Goal: Information Seeking & Learning: Find specific fact

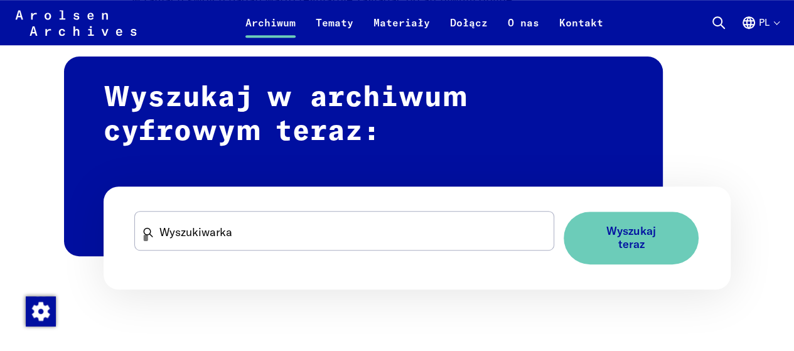
scroll to position [753, 0]
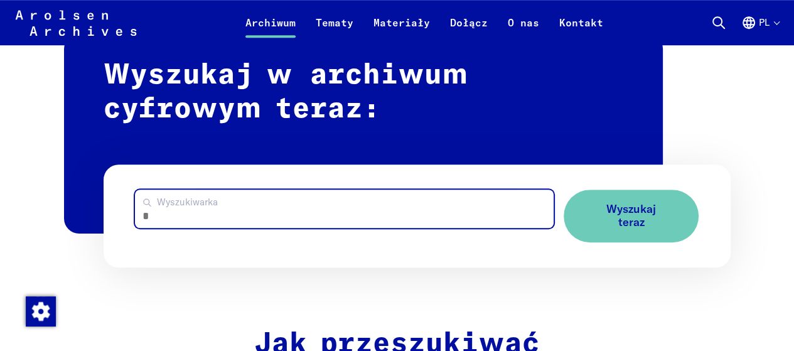
click at [211, 208] on input "Wyszukiwarka" at bounding box center [344, 208] width 418 height 38
paste input "*********"
click at [193, 222] on input "*********" at bounding box center [344, 208] width 418 height 38
type input "*******"
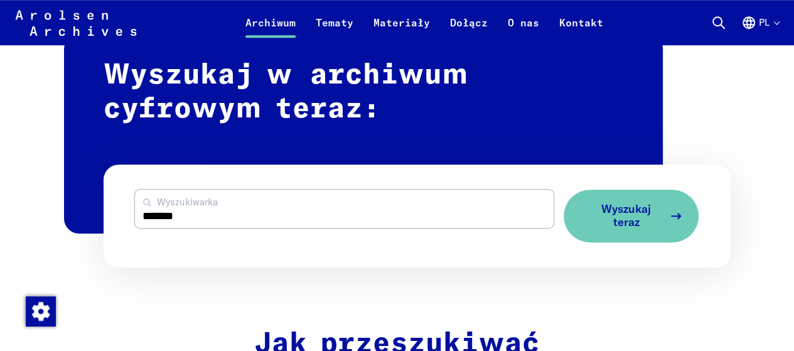
click at [634, 215] on span "Wyszukaj teraz" at bounding box center [625, 216] width 75 height 26
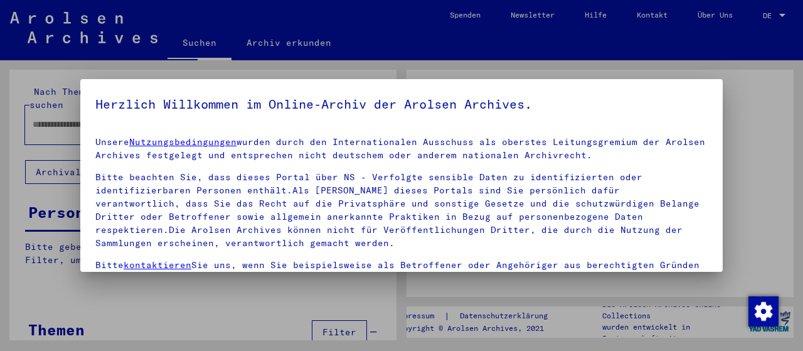
type input "*******"
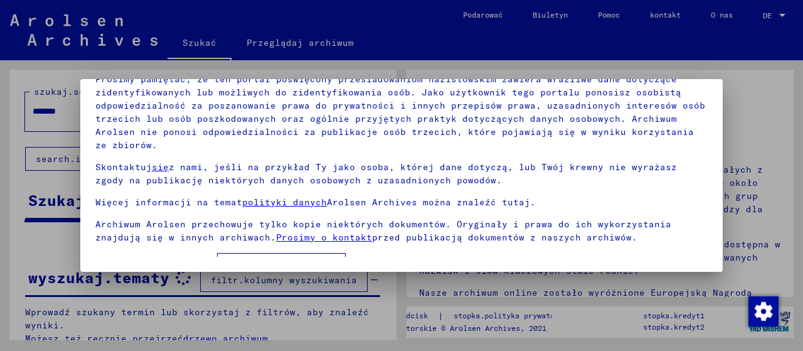
scroll to position [19, 0]
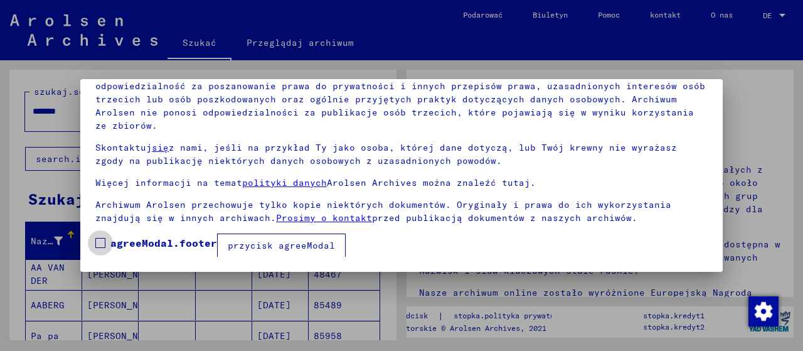
click at [104, 243] on span at bounding box center [100, 243] width 10 height 10
click at [95, 236] on label "agreeModal.footer" at bounding box center [156, 242] width 122 height 15
drag, startPoint x: 757, startPoint y: 213, endPoint x: 750, endPoint y: 206, distance: 9.3
click at [755, 216] on div at bounding box center [401, 175] width 803 height 351
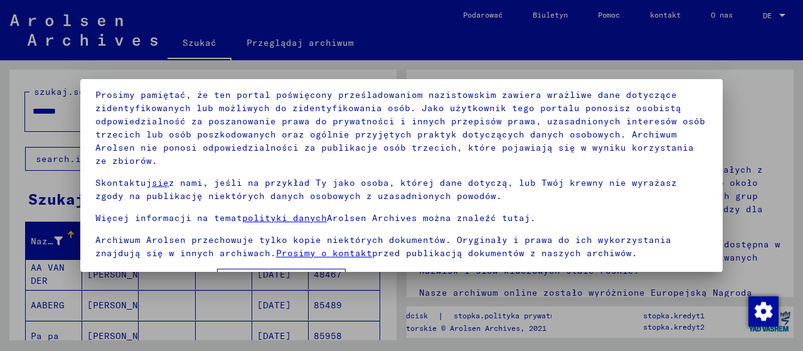
scroll to position [98, 0]
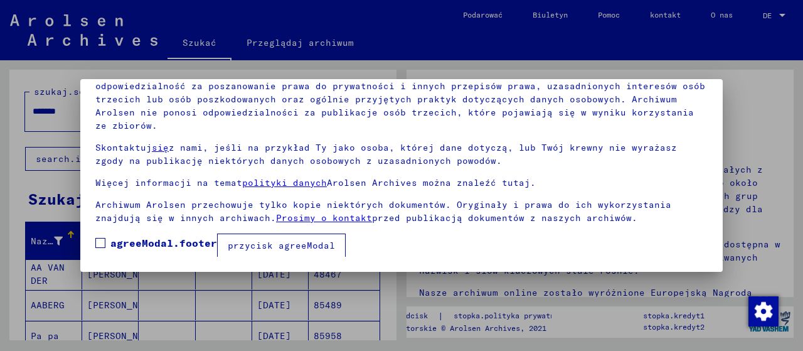
click at [101, 245] on span at bounding box center [100, 243] width 10 height 10
drag, startPoint x: 802, startPoint y: 174, endPoint x: 396, endPoint y: 282, distance: 419.8
click at [796, 174] on div at bounding box center [401, 175] width 803 height 351
click at [296, 245] on font "przycisk agreeModal" at bounding box center [281, 245] width 107 height 11
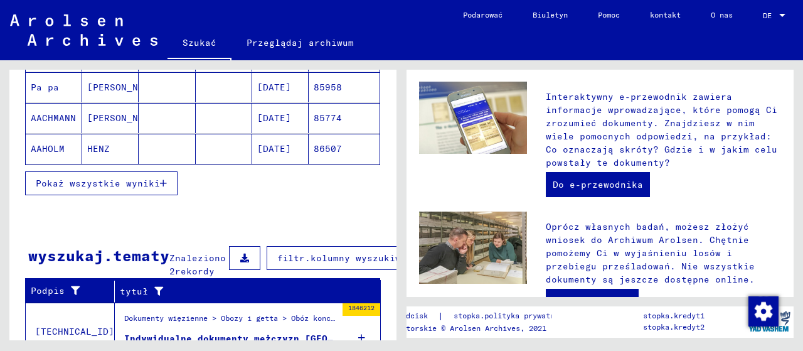
scroll to position [0, 0]
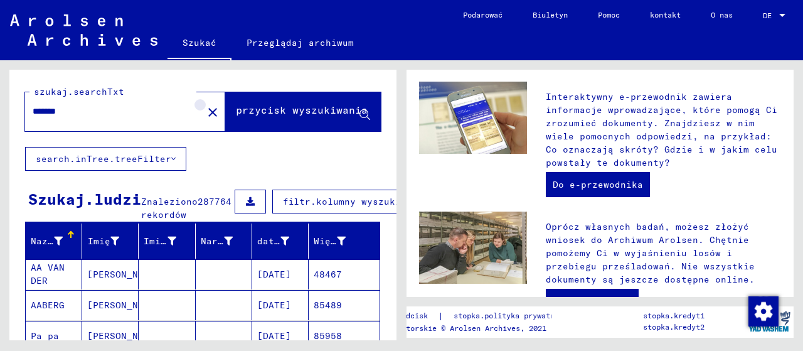
click at [205, 107] on mat-icon "close" at bounding box center [212, 112] width 15 height 15
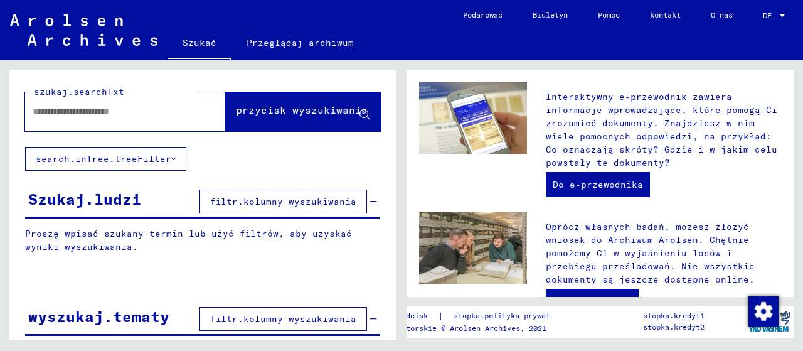
paste input "*******"
type input "*******"
click at [353, 109] on font "przycisk wyszukiwania" at bounding box center [302, 110] width 132 height 13
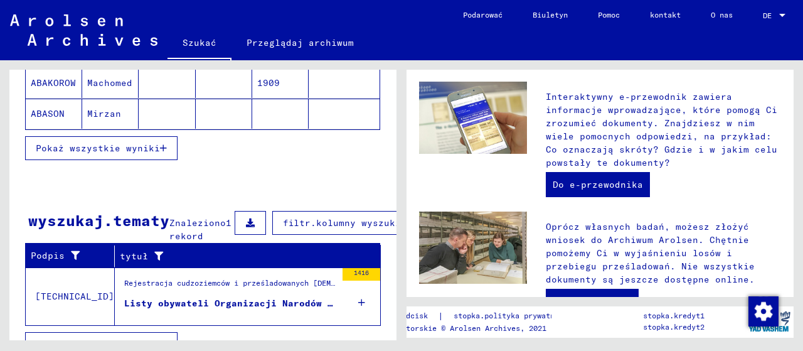
scroll to position [325, 0]
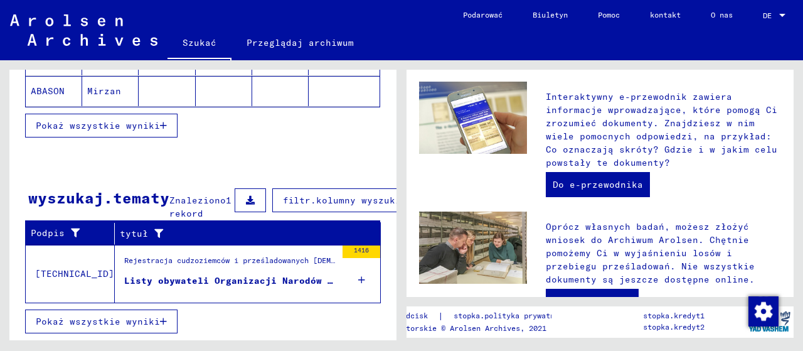
click at [358, 269] on icon at bounding box center [361, 280] width 7 height 44
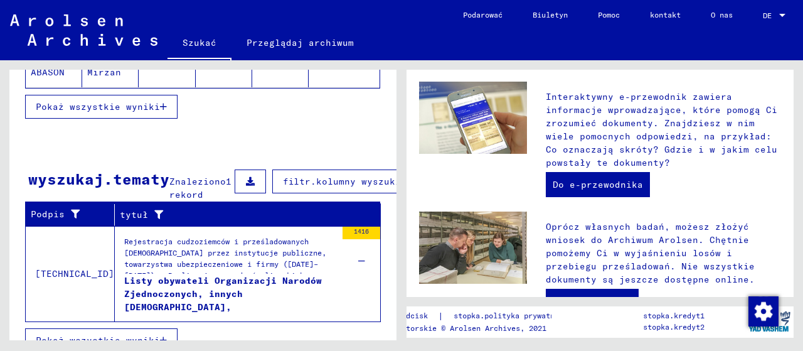
scroll to position [363, 0]
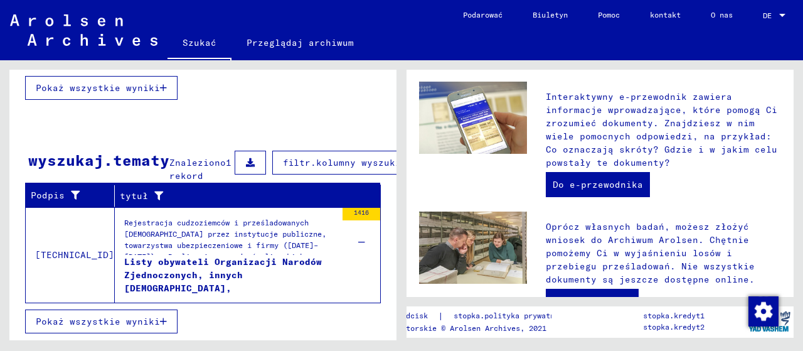
click at [359, 254] on div "1416" at bounding box center [362, 236] width 38 height 56
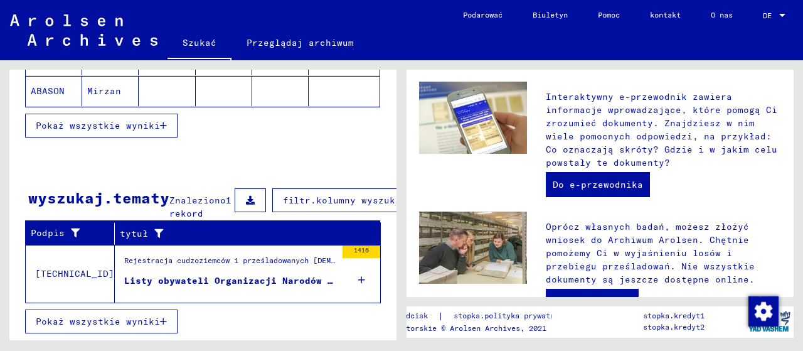
scroll to position [325, 0]
click at [358, 266] on icon at bounding box center [361, 280] width 7 height 44
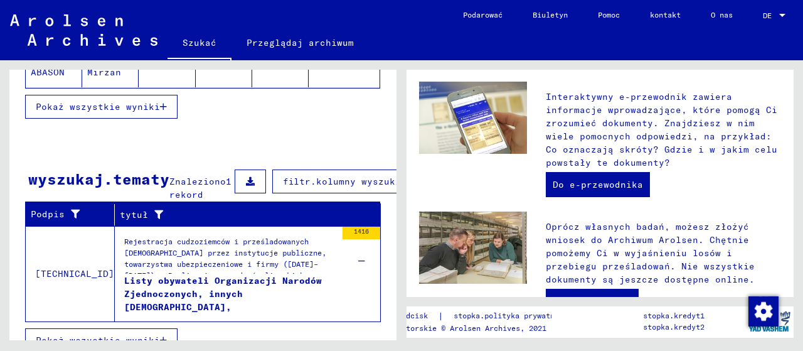
scroll to position [363, 0]
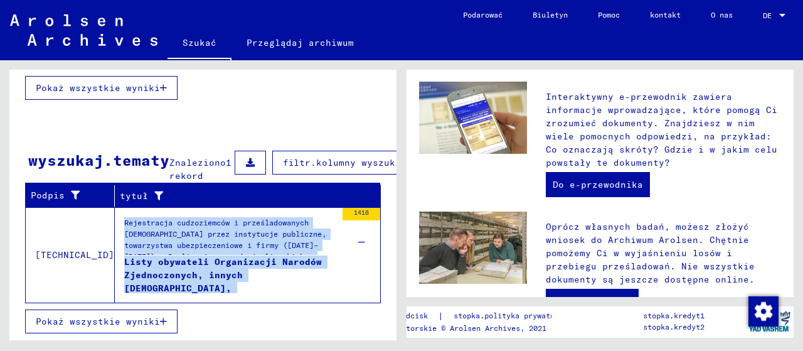
drag, startPoint x: 100, startPoint y: 208, endPoint x: 321, endPoint y: 279, distance: 232.1
click at [321, 279] on div "Rejestracja cudzoziemców i prześladowanych [DEMOGRAPHIC_DATA] przez instytucje …" at bounding box center [225, 255] width 221 height 95
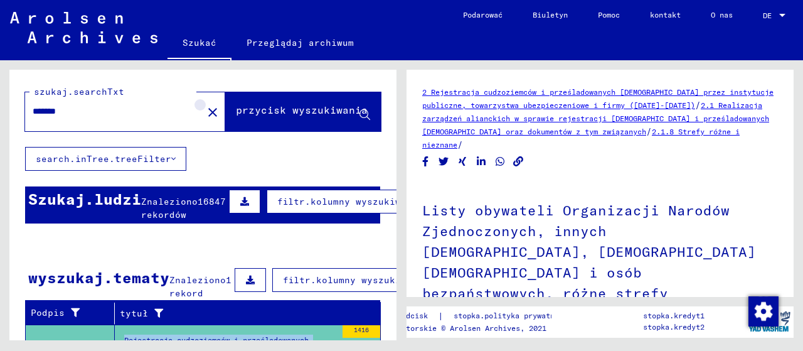
click at [205, 114] on mat-icon "close" at bounding box center [212, 112] width 15 height 15
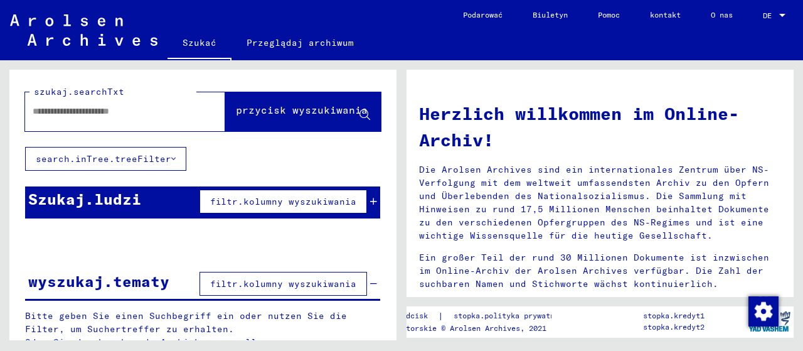
click at [46, 115] on input "text" at bounding box center [110, 111] width 155 height 13
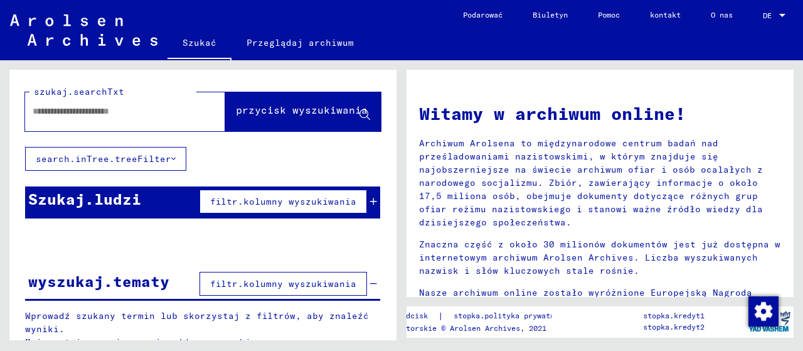
paste input "*******"
type input "*******"
click at [349, 110] on font "przycisk wyszukiwania" at bounding box center [302, 110] width 132 height 13
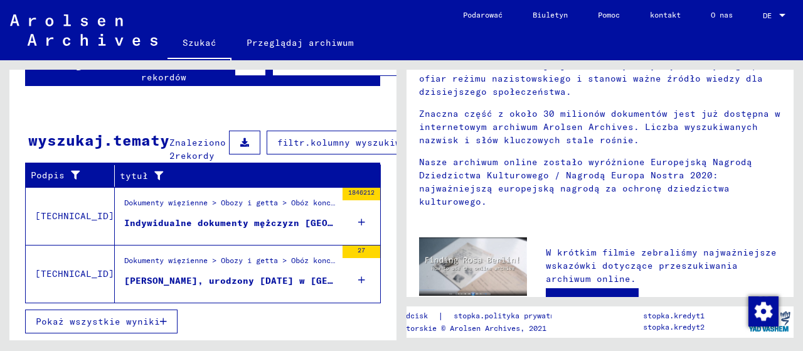
scroll to position [125, 0]
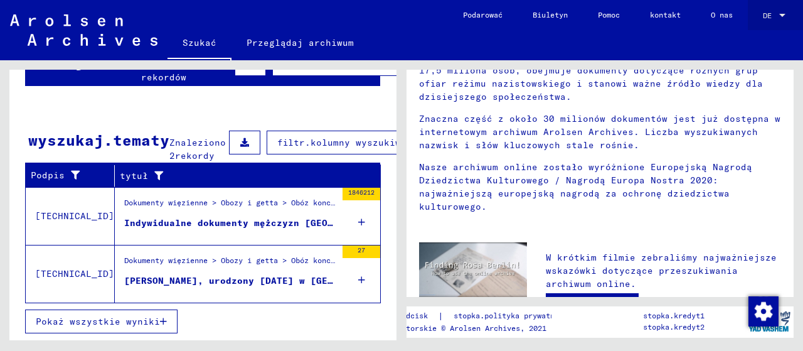
click at [780, 14] on div at bounding box center [782, 15] width 6 height 3
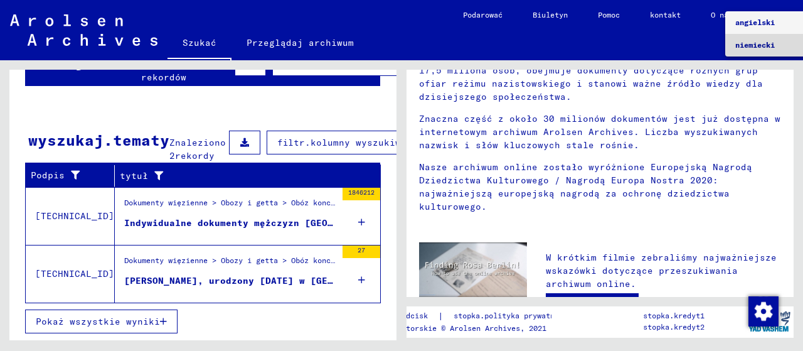
click at [747, 41] on font "niemiecki" at bounding box center [755, 44] width 40 height 9
click at [248, 207] on font "Dokumenty więzienne > Obozy i getta > Obóz koncentracyjny [GEOGRAPHIC_DATA]" at bounding box center [288, 202] width 329 height 9
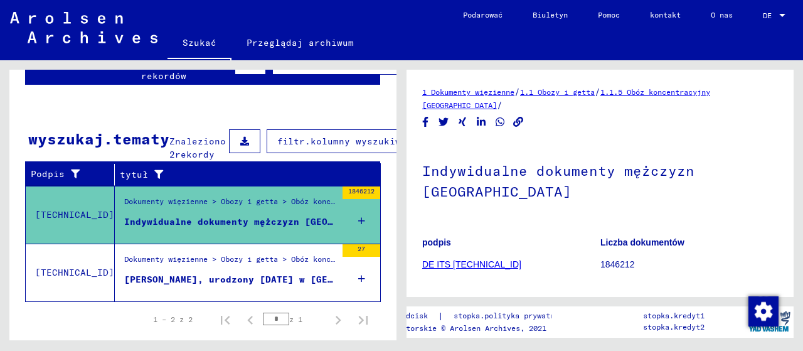
click at [780, 14] on div at bounding box center [782, 15] width 6 height 3
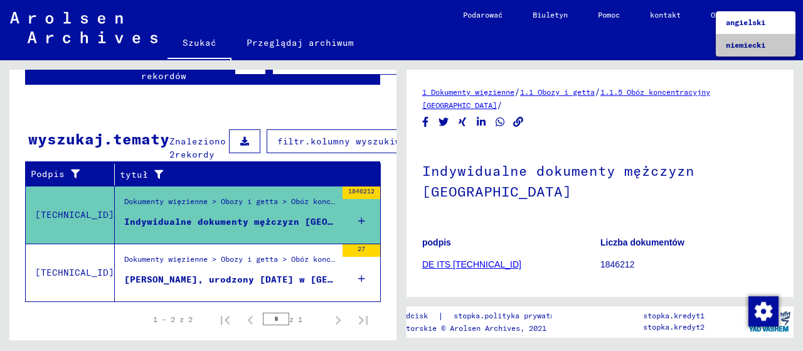
click at [735, 45] on font "niemiecki" at bounding box center [746, 44] width 40 height 9
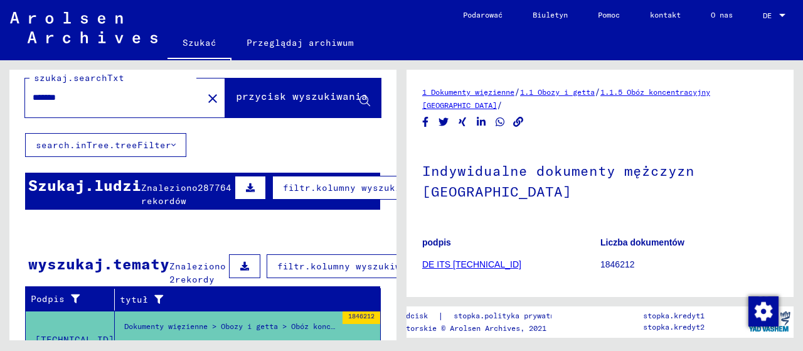
scroll to position [4, 0]
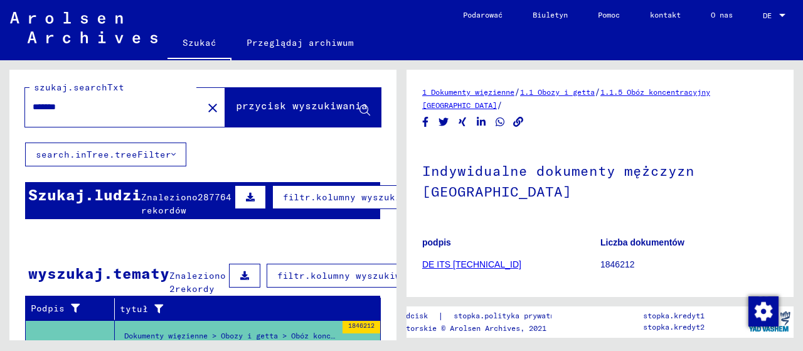
click at [284, 102] on font "przycisk wyszukiwania" at bounding box center [302, 105] width 132 height 13
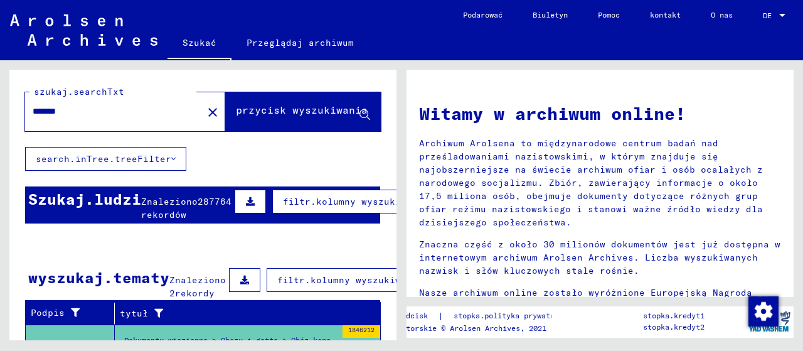
click at [205, 110] on mat-icon "close" at bounding box center [212, 112] width 15 height 15
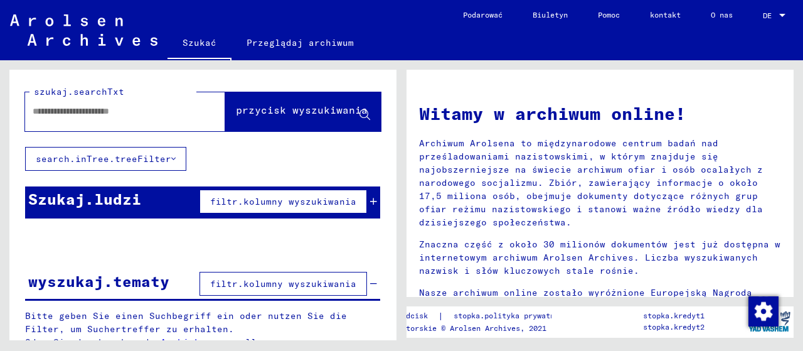
click at [49, 106] on input "text" at bounding box center [110, 111] width 155 height 13
paste input "*******"
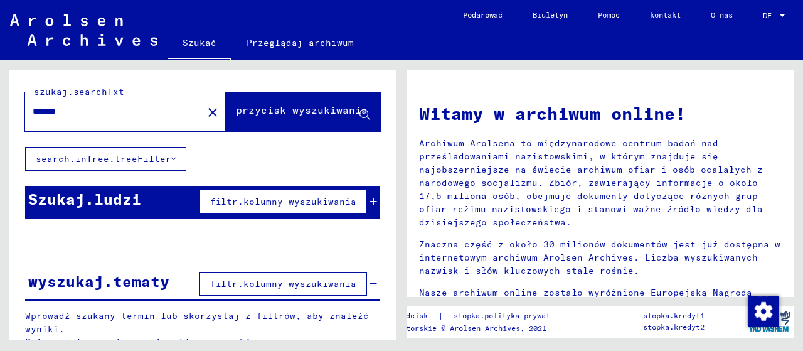
type input "*******"
click at [308, 108] on font "przycisk wyszukiwania" at bounding box center [302, 110] width 132 height 13
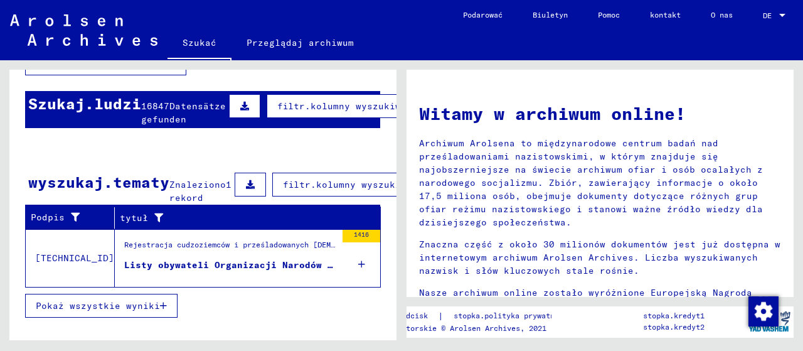
scroll to position [95, 0]
click at [350, 245] on mat-cell at bounding box center [344, 240] width 71 height 30
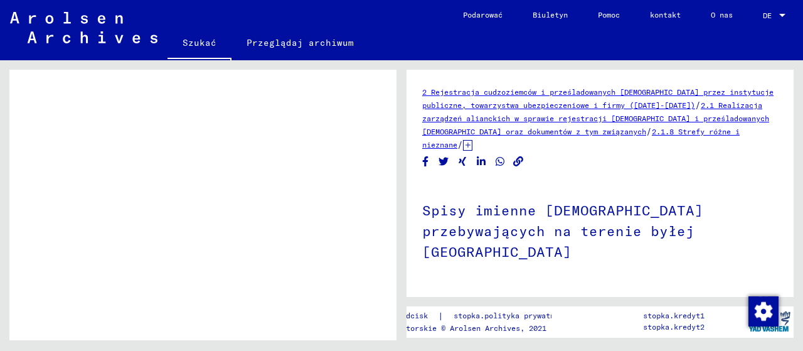
click at [472, 147] on icon at bounding box center [467, 145] width 9 height 11
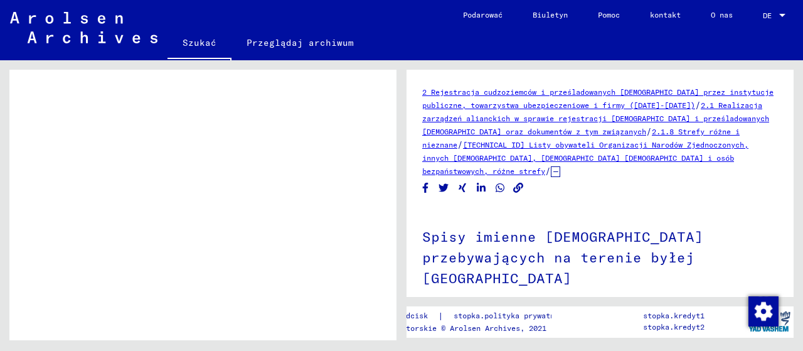
click at [597, 142] on font "[TECHNICAL_ID] Listy obywateli Organizacji Narodów Zjednoczonych, innych [DEMOG…" at bounding box center [585, 158] width 326 height 36
click at [565, 141] on font "[TECHNICAL_ID] Listy obywateli Organizacji Narodów Zjednoczonych, innych [DEMOG…" at bounding box center [585, 158] width 326 height 36
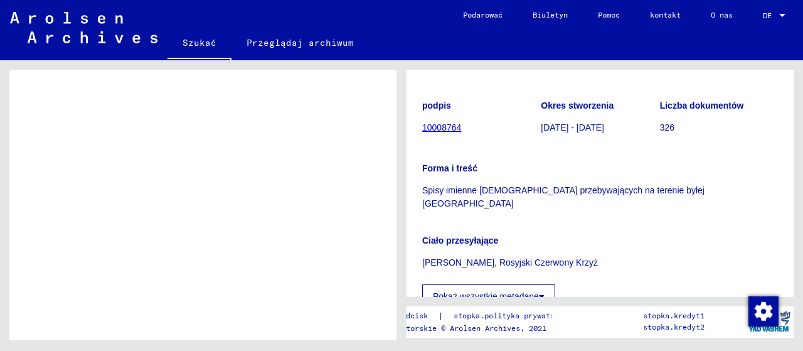
scroll to position [251, 0]
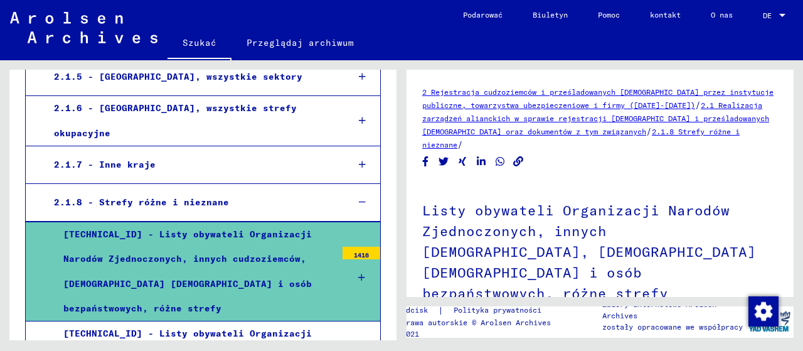
scroll to position [541, 0]
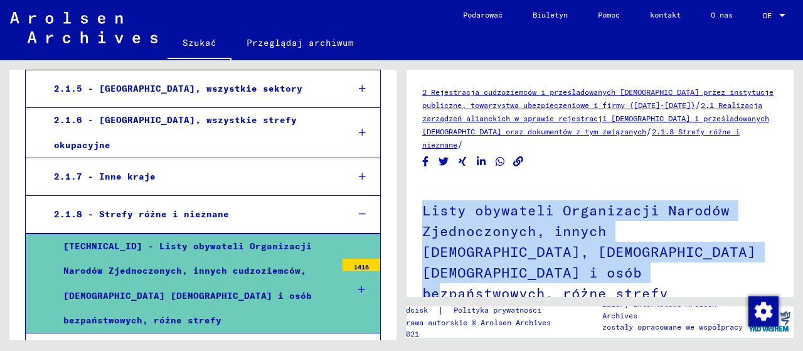
drag, startPoint x: 533, startPoint y: 275, endPoint x: 422, endPoint y: 209, distance: 129.6
click at [422, 209] on h1 "Listy obywateli Organizacji Narodów Zjednoczonych, innych [DEMOGRAPHIC_DATA], […" at bounding box center [600, 250] width 356 height 138
copy font "Listy obywateli Organizacji Narodów Zjednoczonych, innych [DEMOGRAPHIC_DATA], […"
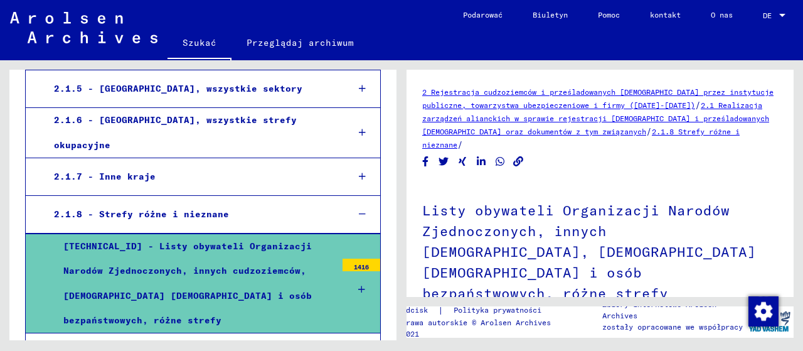
click at [358, 285] on icon at bounding box center [361, 289] width 7 height 9
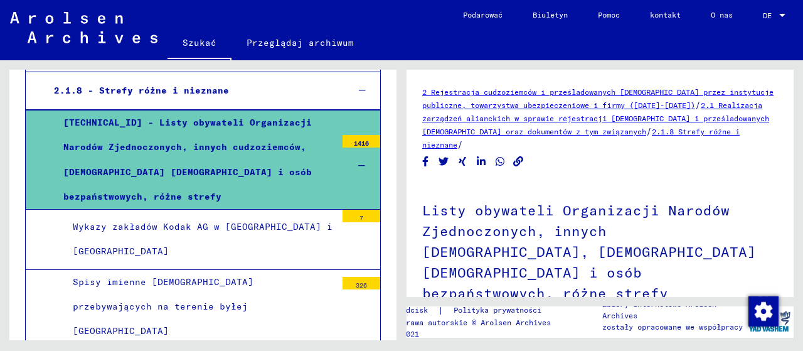
scroll to position [667, 0]
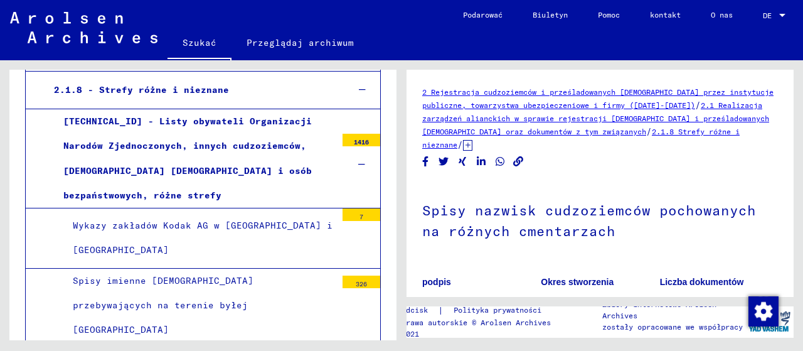
scroll to position [666, 0]
click at [779, 13] on div at bounding box center [782, 15] width 11 height 9
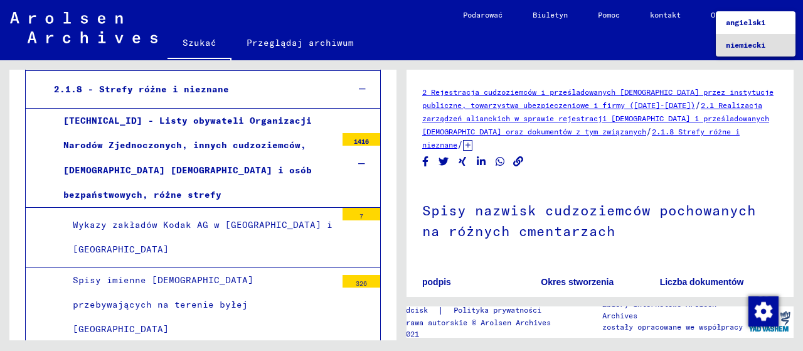
click at [748, 41] on font "niemiecki" at bounding box center [746, 44] width 40 height 9
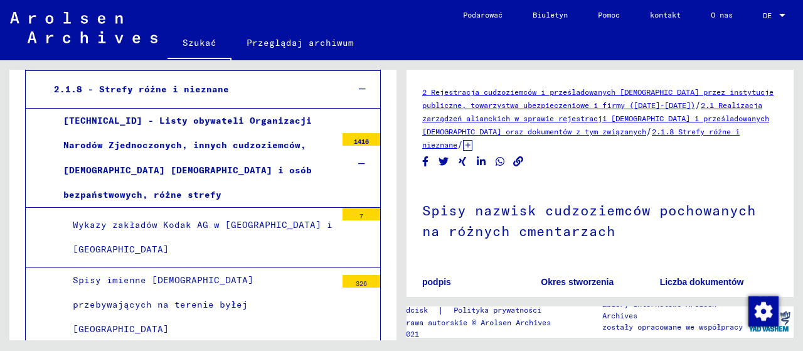
click at [87, 29] on img at bounding box center [83, 27] width 147 height 31
